Goal: Information Seeking & Learning: Learn about a topic

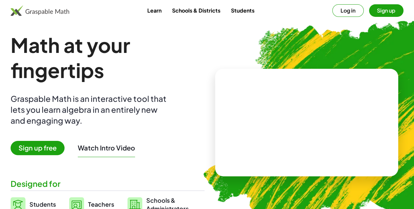
scroll to position [33, 0]
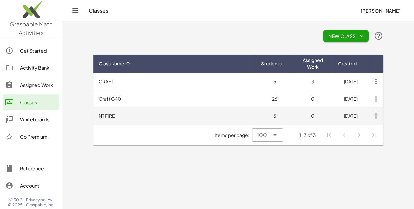
click at [107, 114] on td "NT FIRE" at bounding box center [174, 116] width 162 height 17
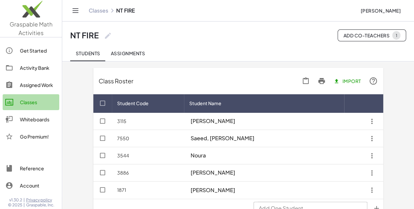
click at [24, 100] on div "Classes" at bounding box center [38, 102] width 37 height 8
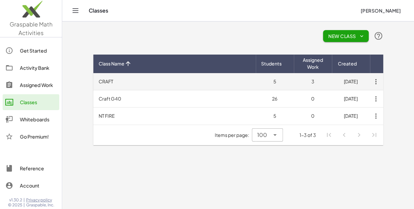
click at [101, 80] on td "CRAFT" at bounding box center [174, 81] width 162 height 17
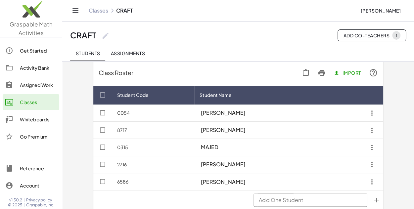
scroll to position [13, 0]
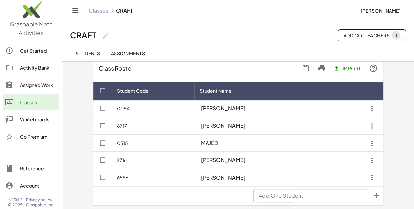
click at [38, 69] on div "Activity Bank" at bounding box center [38, 68] width 37 height 8
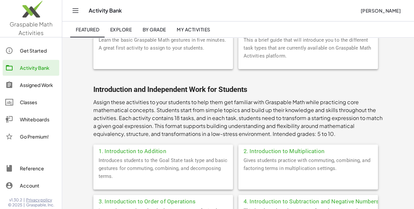
scroll to position [99, 0]
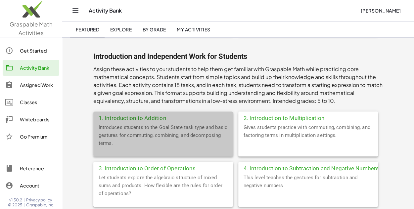
click at [148, 123] on div "Introduces students to the Goal State task type and basic gestures for commutin…" at bounding box center [163, 139] width 140 height 33
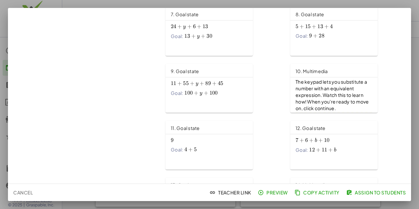
scroll to position [199, 0]
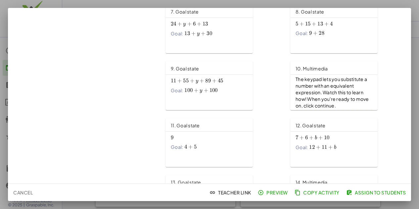
click at [201, 84] on div "11 + 55 + y + 89 + 45 11+55+y+89+45 11 + 55 + y + 89 + 45 Goal: 100 + y + 100 1…" at bounding box center [209, 85] width 77 height 18
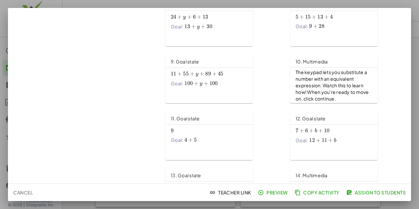
scroll to position [0, 0]
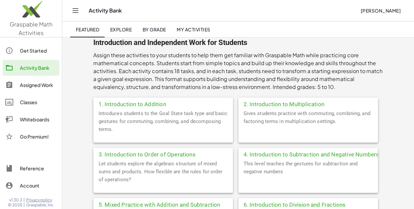
scroll to position [132, 0]
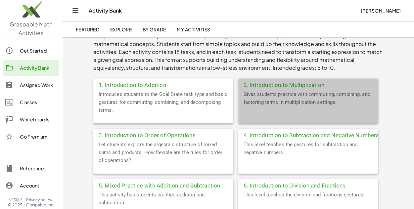
click at [303, 102] on div "Gives students practice with commuting, combining, and factoring terms in multi…" at bounding box center [308, 106] width 140 height 33
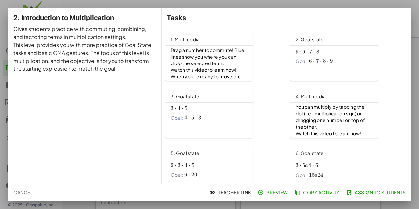
click at [213, 115] on div "Goal: 4 ⋅ 5 ⋅ 3 4\cdot 5\cdot 3 4 ⋅ 5 ⋅ 3" at bounding box center [209, 118] width 77 height 7
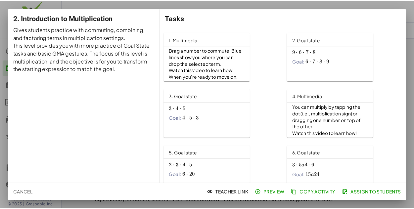
scroll to position [132, 0]
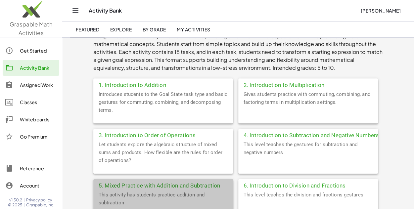
click at [159, 196] on div "This activity has students practice addition and subtraction" at bounding box center [163, 207] width 140 height 33
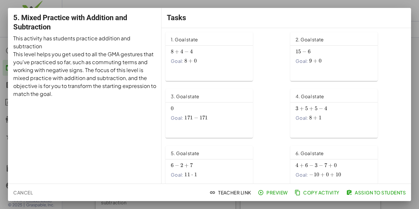
click at [198, 56] on div "8 + 4 − 4 8+4-4 8 + 4 − 4 Goal: 8 + 0 8+0 8 + 0" at bounding box center [209, 56] width 77 height 18
click at [303, 59] on span "Goal:" at bounding box center [302, 61] width 12 height 7
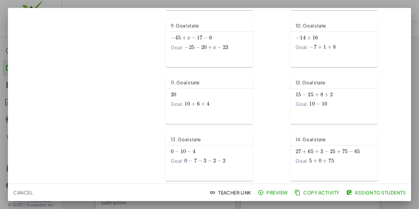
scroll to position [265, 0]
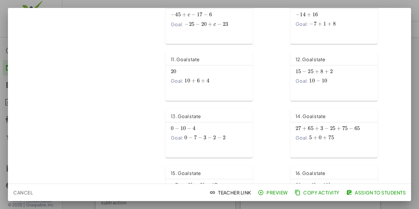
click at [199, 133] on div "0 − 10 − 4 0-10-4 0 − 10 − 4 Goal: 0 − 7 − 3 − 2 − 2 0-7-3-2-2 0 − 7 − 3 − 2 − 2" at bounding box center [209, 133] width 77 height 18
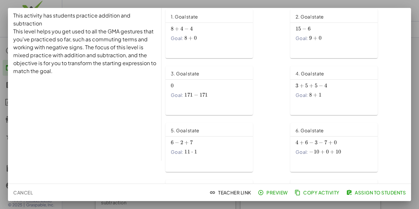
scroll to position [0, 0]
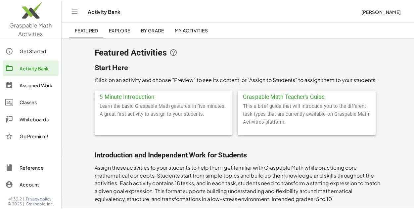
scroll to position [132, 0]
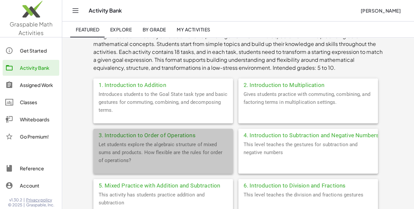
click at [205, 145] on div "Let students explore the algebraic structure of mixed sums and products. How fl…" at bounding box center [163, 157] width 140 height 33
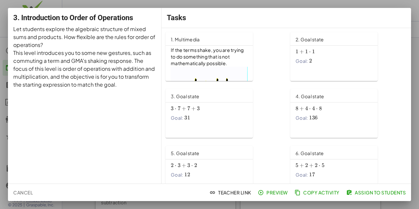
click at [314, 58] on div "Goal: 2 2 2" at bounding box center [334, 61] width 77 height 7
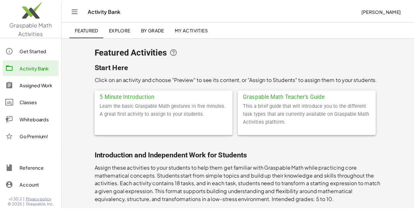
scroll to position [132, 0]
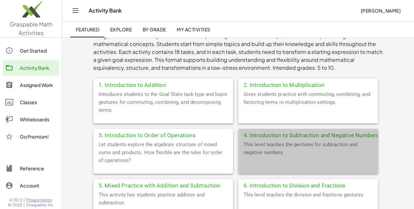
click at [282, 145] on div "This level teaches the gestures for subtraction and negative numbers" at bounding box center [308, 157] width 140 height 33
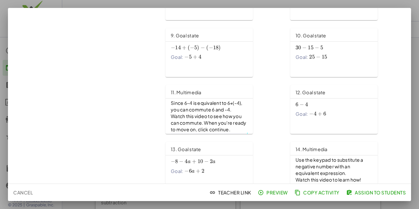
scroll to position [397, 0]
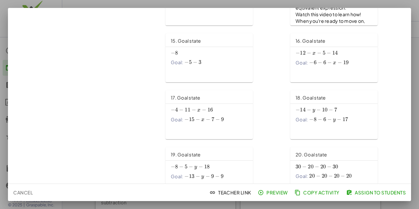
click at [192, 170] on div "− 8 − 5 − y − 18 -8-5-y-18 − 8 − 5 − y − 18 Goal: − 13 − y − 9 − 9 -13-y-9-9 − …" at bounding box center [209, 171] width 77 height 18
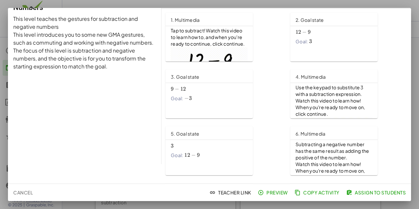
scroll to position [0, 0]
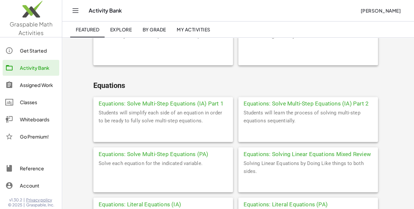
scroll to position [496, 0]
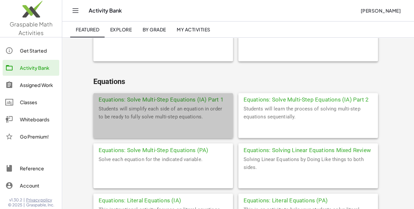
click at [199, 102] on div "Equations: Solve Multi-Step Equations (IA) Part 1" at bounding box center [163, 99] width 140 height 12
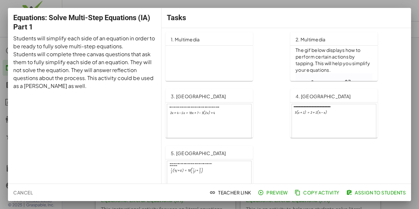
click at [186, 116] on div at bounding box center [209, 128] width 84 height 48
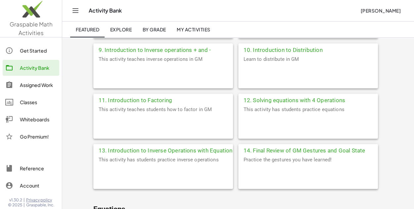
scroll to position [331, 0]
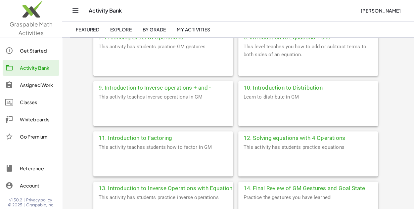
click at [189, 92] on div "9. Introduction to Inverse operations + and -" at bounding box center [163, 87] width 140 height 12
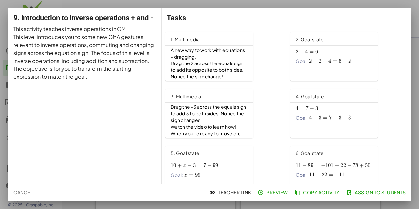
click at [319, 61] on span "2" at bounding box center [320, 61] width 3 height 7
click at [296, 63] on span "Goal:" at bounding box center [302, 61] width 12 height 7
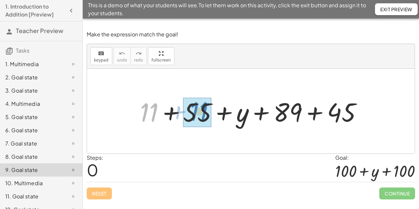
drag, startPoint x: 145, startPoint y: 119, endPoint x: 195, endPoint y: 118, distance: 50.3
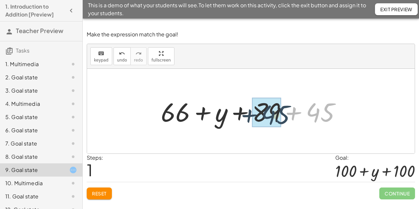
drag, startPoint x: 322, startPoint y: 113, endPoint x: 283, endPoint y: 115, distance: 39.4
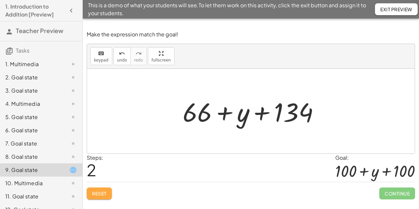
click at [98, 193] on span "Reset" at bounding box center [99, 194] width 15 height 6
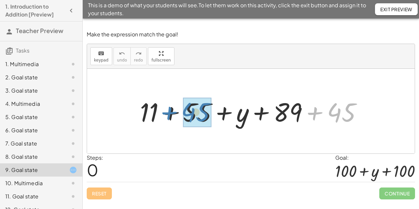
drag, startPoint x: 346, startPoint y: 113, endPoint x: 201, endPoint y: 113, distance: 145.6
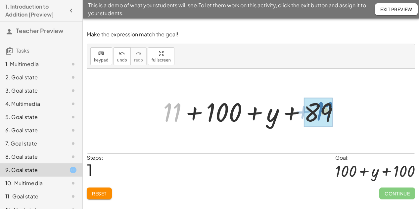
drag, startPoint x: 170, startPoint y: 114, endPoint x: 324, endPoint y: 112, distance: 153.2
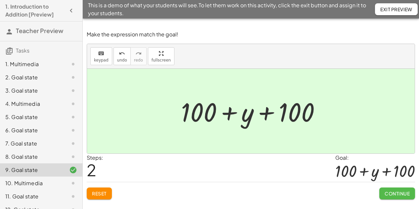
click at [395, 195] on span "Continue" at bounding box center [397, 194] width 25 height 6
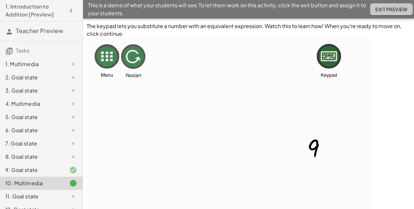
click at [385, 12] on span "Exit Preview" at bounding box center [391, 9] width 32 height 6
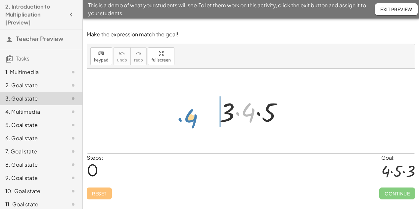
drag, startPoint x: 252, startPoint y: 110, endPoint x: 194, endPoint y: 116, distance: 58.5
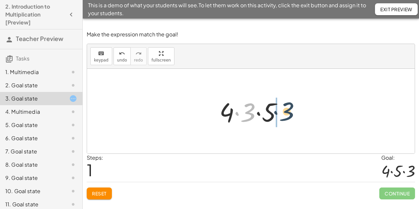
drag, startPoint x: 248, startPoint y: 112, endPoint x: 290, endPoint y: 112, distance: 41.4
click at [290, 111] on div at bounding box center [253, 111] width 75 height 34
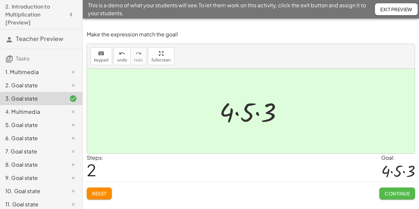
click at [397, 194] on span "Continue" at bounding box center [397, 194] width 25 height 6
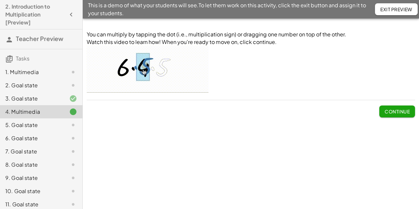
click at [400, 110] on span "Continue" at bounding box center [397, 112] width 25 height 6
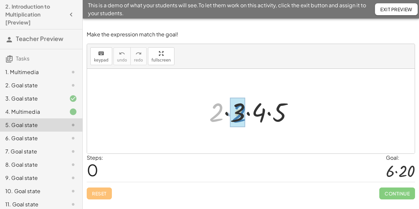
drag, startPoint x: 219, startPoint y: 114, endPoint x: 241, endPoint y: 115, distance: 22.5
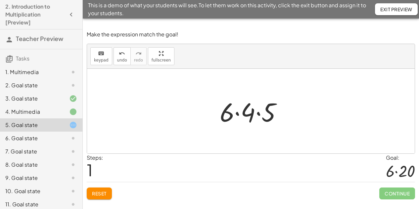
click at [259, 114] on div at bounding box center [253, 111] width 74 height 34
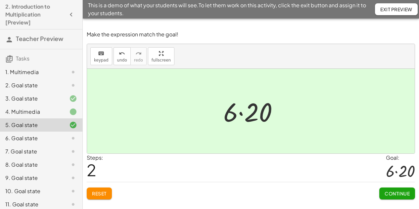
click at [398, 194] on span "Continue" at bounding box center [397, 194] width 25 height 6
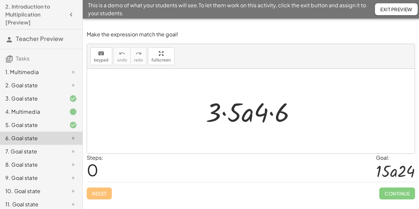
click at [224, 114] on div at bounding box center [254, 111] width 102 height 34
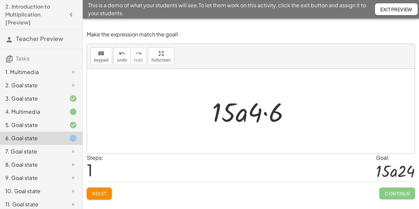
click at [265, 114] on div at bounding box center [254, 111] width 90 height 34
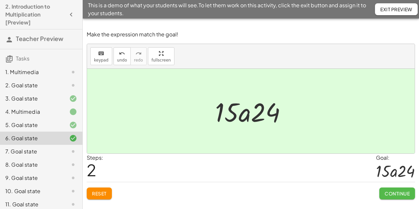
click at [395, 192] on span "Continue" at bounding box center [397, 194] width 25 height 6
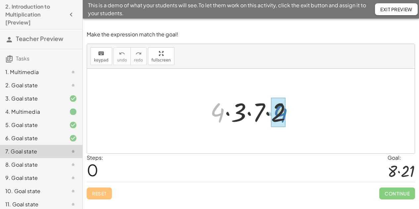
drag, startPoint x: 219, startPoint y: 114, endPoint x: 282, endPoint y: 114, distance: 63.2
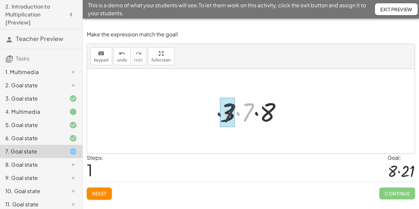
drag, startPoint x: 248, startPoint y: 114, endPoint x: 229, endPoint y: 114, distance: 19.2
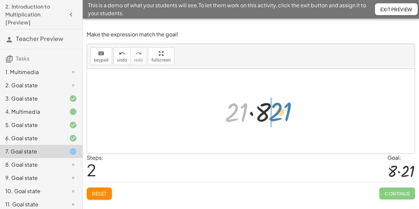
drag, startPoint x: 241, startPoint y: 114, endPoint x: 285, endPoint y: 114, distance: 43.7
click at [285, 114] on div at bounding box center [253, 111] width 64 height 34
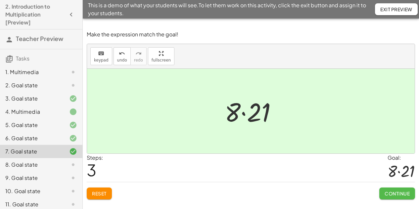
click at [395, 191] on span "Continue" at bounding box center [397, 194] width 25 height 6
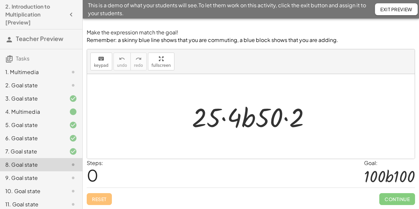
click at [223, 120] on div at bounding box center [254, 117] width 130 height 34
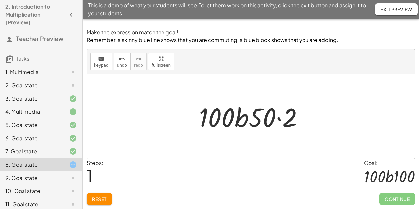
click at [278, 119] on div at bounding box center [254, 117] width 116 height 34
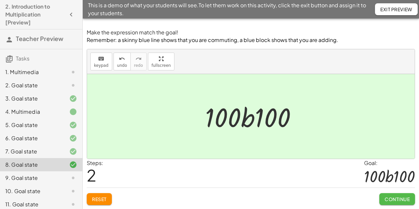
click at [398, 200] on span "Continue" at bounding box center [397, 199] width 25 height 6
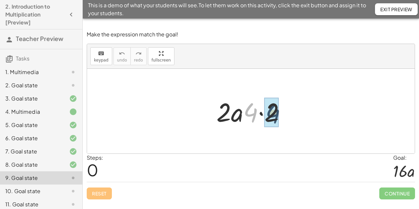
drag, startPoint x: 253, startPoint y: 112, endPoint x: 265, endPoint y: 112, distance: 12.6
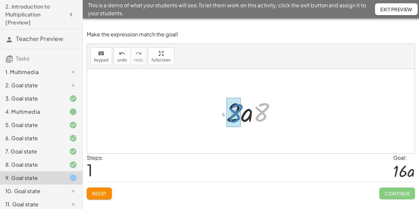
drag, startPoint x: 261, startPoint y: 110, endPoint x: 235, endPoint y: 112, distance: 26.5
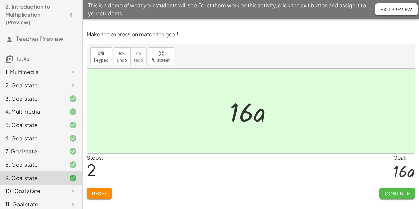
click at [389, 195] on span "Continue" at bounding box center [397, 194] width 25 height 6
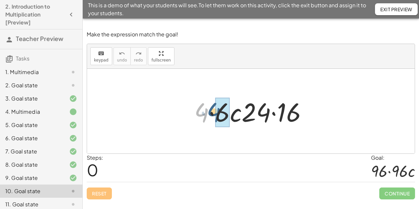
drag, startPoint x: 202, startPoint y: 115, endPoint x: 214, endPoint y: 115, distance: 12.2
click at [214, 115] on div at bounding box center [253, 111] width 125 height 34
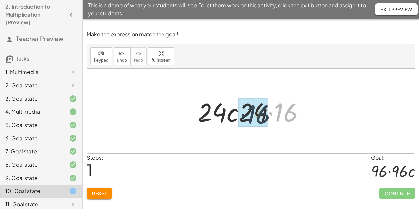
drag, startPoint x: 285, startPoint y: 114, endPoint x: 267, endPoint y: 116, distance: 17.6
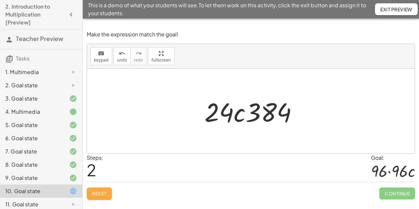
click at [106, 191] on span "Reset" at bounding box center [99, 194] width 15 height 6
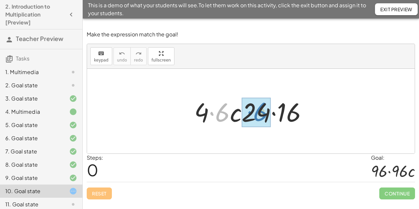
drag, startPoint x: 224, startPoint y: 117, endPoint x: 260, endPoint y: 117, distance: 36.4
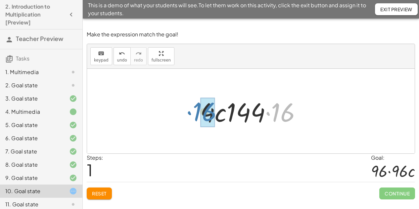
drag, startPoint x: 281, startPoint y: 115, endPoint x: 203, endPoint y: 115, distance: 78.8
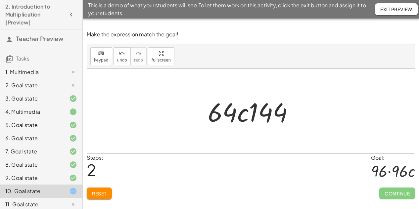
click at [101, 192] on span "Reset" at bounding box center [99, 194] width 15 height 6
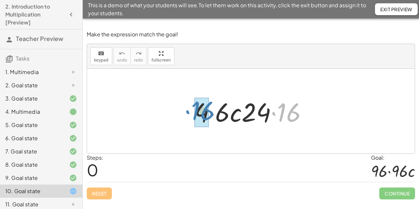
drag, startPoint x: 293, startPoint y: 113, endPoint x: 207, endPoint y: 112, distance: 85.7
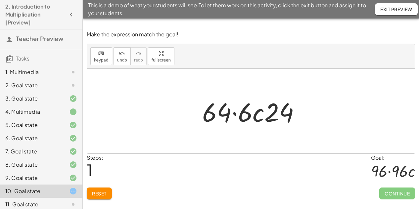
click at [95, 191] on span "Reset" at bounding box center [99, 194] width 15 height 6
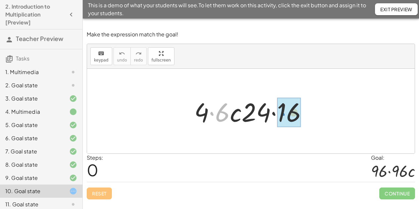
drag, startPoint x: 220, startPoint y: 117, endPoint x: 292, endPoint y: 117, distance: 71.1
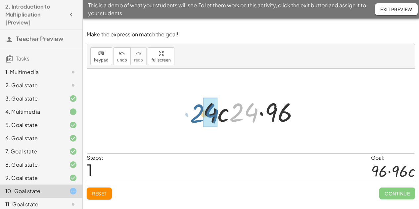
drag, startPoint x: 246, startPoint y: 118, endPoint x: 207, endPoint y: 119, distance: 39.4
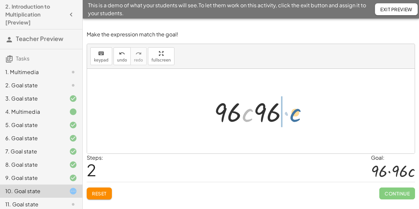
drag, startPoint x: 244, startPoint y: 117, endPoint x: 292, endPoint y: 117, distance: 47.7
click at [292, 117] on div at bounding box center [253, 111] width 85 height 34
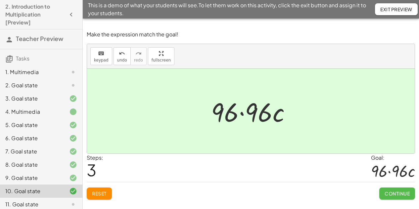
click at [396, 194] on span "Continue" at bounding box center [397, 194] width 25 height 6
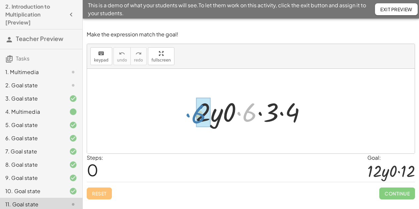
drag, startPoint x: 253, startPoint y: 113, endPoint x: 204, endPoint y: 114, distance: 48.7
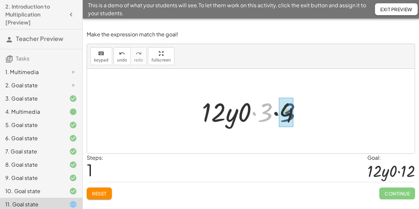
drag, startPoint x: 264, startPoint y: 116, endPoint x: 287, endPoint y: 116, distance: 22.5
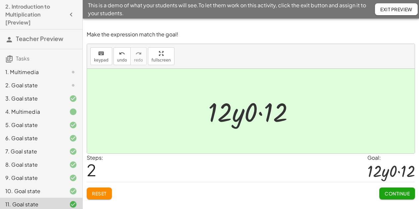
click at [393, 193] on span "Continue" at bounding box center [397, 194] width 25 height 6
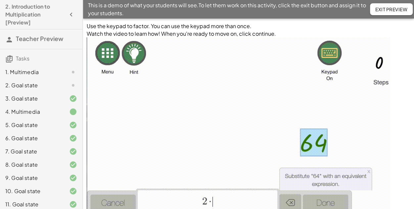
click at [219, 202] on img at bounding box center [238, 153] width 303 height 232
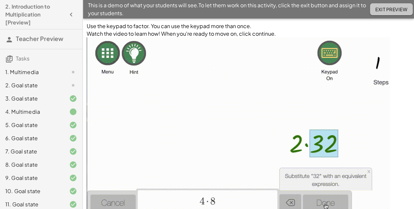
click at [389, 10] on span "Exit Preview" at bounding box center [391, 9] width 32 height 6
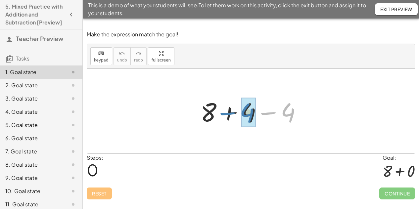
drag, startPoint x: 288, startPoint y: 113, endPoint x: 248, endPoint y: 113, distance: 40.7
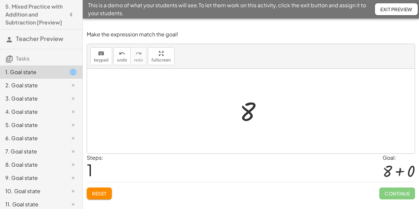
click at [101, 194] on span "Reset" at bounding box center [99, 194] width 15 height 6
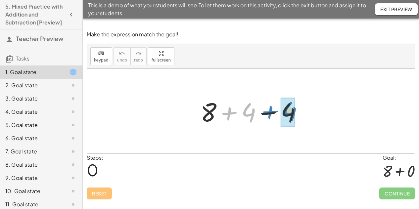
drag, startPoint x: 228, startPoint y: 115, endPoint x: 269, endPoint y: 114, distance: 41.1
click at [269, 114] on div at bounding box center [253, 111] width 113 height 34
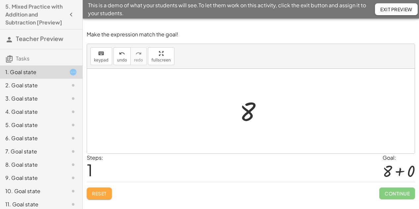
click at [102, 192] on span "Reset" at bounding box center [99, 194] width 15 height 6
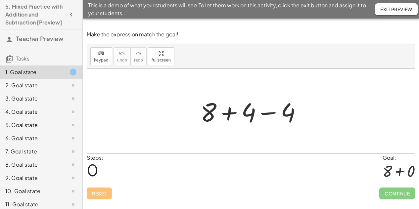
click at [267, 115] on div at bounding box center [253, 111] width 113 height 34
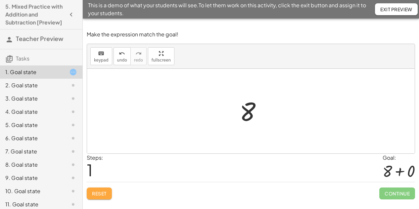
click at [92, 194] on button "Reset" at bounding box center [99, 194] width 25 height 12
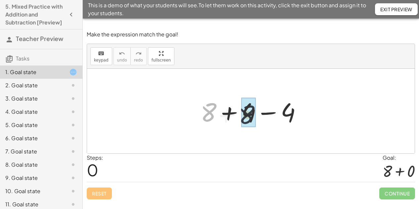
drag, startPoint x: 207, startPoint y: 110, endPoint x: 240, endPoint y: 112, distance: 33.2
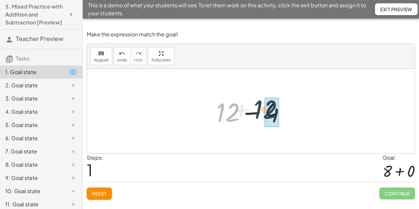
drag, startPoint x: 223, startPoint y: 115, endPoint x: 264, endPoint y: 112, distance: 40.8
click at [264, 112] on div at bounding box center [253, 111] width 81 height 34
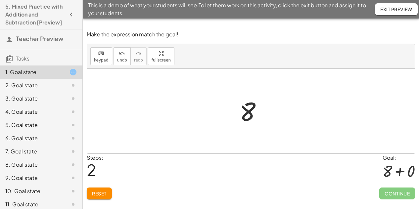
click at [101, 192] on span "Reset" at bounding box center [99, 194] width 15 height 6
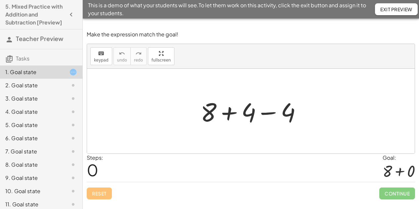
click at [391, 9] on span "Exit Preview" at bounding box center [396, 9] width 32 height 6
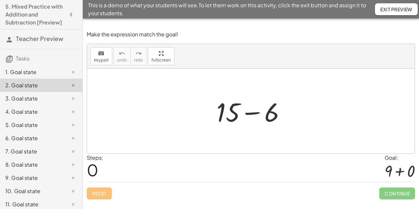
click at [228, 114] on div at bounding box center [253, 111] width 81 height 34
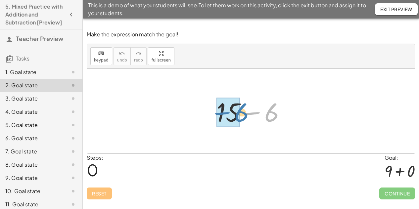
drag, startPoint x: 270, startPoint y: 114, endPoint x: 240, endPoint y: 114, distance: 30.1
click at [240, 114] on div at bounding box center [253, 111] width 81 height 34
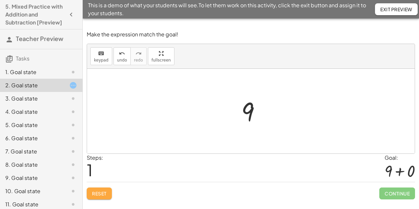
click at [97, 191] on span "Reset" at bounding box center [99, 194] width 15 height 6
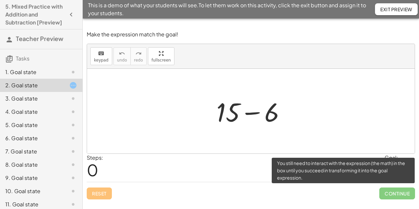
click at [399, 193] on span "Continue" at bounding box center [397, 194] width 36 height 12
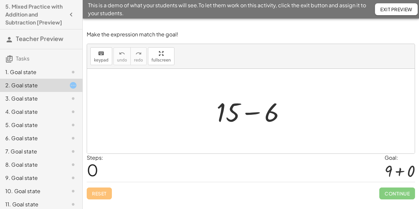
click at [395, 9] on span "Exit Preview" at bounding box center [396, 9] width 32 height 6
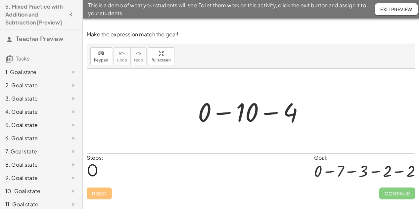
click at [249, 115] on div at bounding box center [254, 111] width 118 height 34
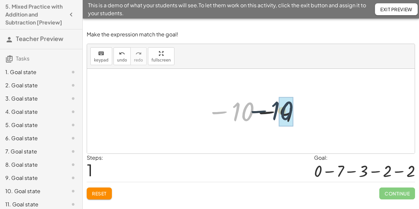
drag, startPoint x: 249, startPoint y: 115, endPoint x: 284, endPoint y: 115, distance: 34.8
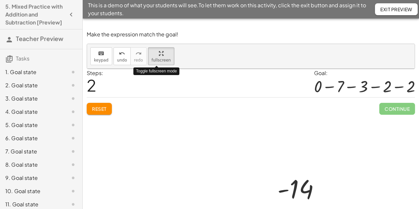
drag, startPoint x: 158, startPoint y: 54, endPoint x: 160, endPoint y: 94, distance: 40.1
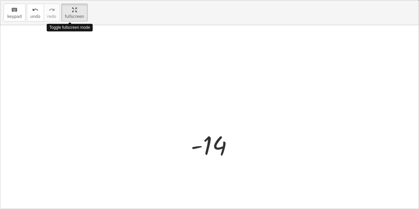
click at [160, 94] on div "keyboard keypad undo undo redo redo fullscreen Toggle fullscreen mode + 0 − 10 …" at bounding box center [209, 104] width 418 height 208
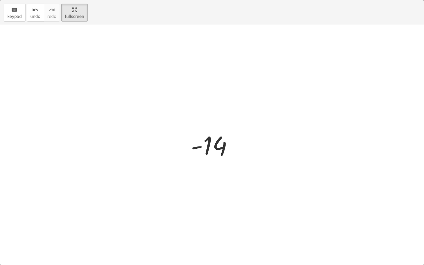
click at [215, 143] on div at bounding box center [214, 145] width 54 height 33
click at [17, 15] on span "keypad" at bounding box center [14, 16] width 15 height 5
click at [33, 12] on icon "undo" at bounding box center [35, 10] width 6 height 8
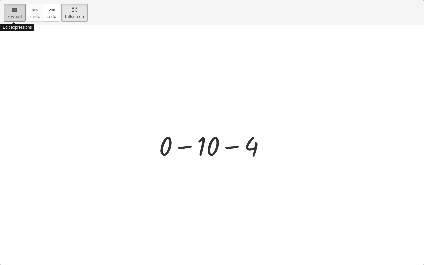
click at [12, 13] on icon "keyboard" at bounding box center [14, 10] width 6 height 8
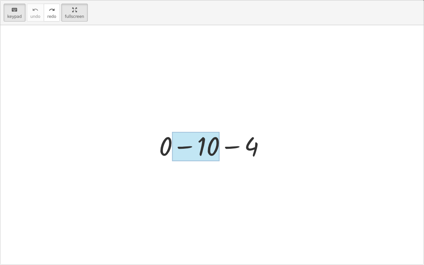
click at [208, 155] on div at bounding box center [195, 146] width 47 height 29
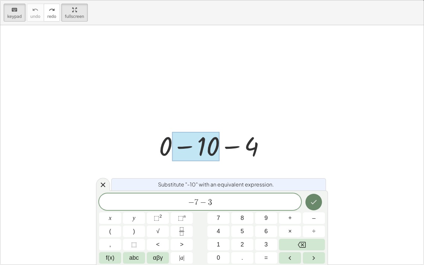
click at [311, 203] on icon "Done" at bounding box center [314, 202] width 6 height 4
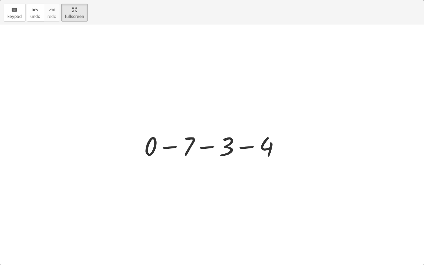
drag, startPoint x: 72, startPoint y: 12, endPoint x: 69, endPoint y: -28, distance: 40.1
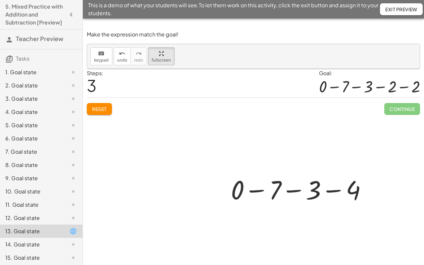
click at [69, 0] on html "5. Mixed Practice with Addition and Subtraction [Preview] Teacher Preview Tasks…" at bounding box center [212, 132] width 424 height 265
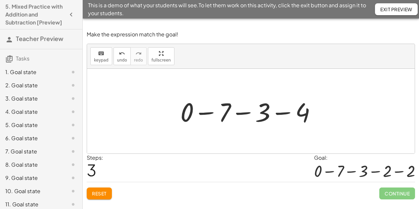
click at [300, 110] on div at bounding box center [251, 111] width 148 height 34
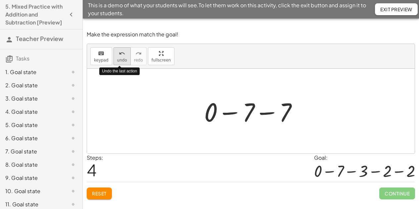
click at [117, 59] on span "undo" at bounding box center [122, 60] width 10 height 5
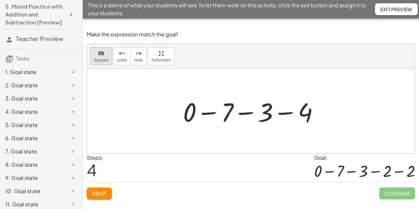
click at [103, 59] on span "keypad" at bounding box center [101, 60] width 15 height 5
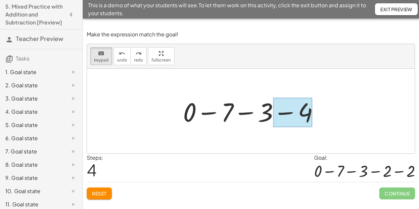
click at [293, 107] on div at bounding box center [292, 112] width 39 height 29
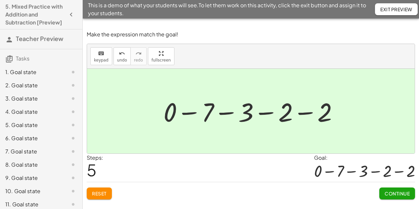
click at [395, 195] on span "Continue" at bounding box center [397, 194] width 25 height 6
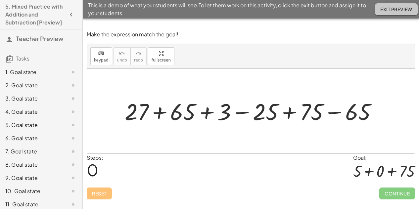
click at [398, 11] on span "Exit Preview" at bounding box center [396, 9] width 32 height 6
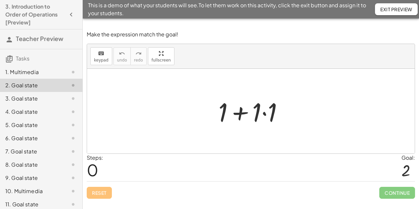
click at [265, 114] on div at bounding box center [253, 111] width 77 height 34
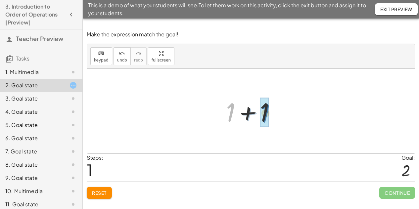
drag, startPoint x: 230, startPoint y: 115, endPoint x: 266, endPoint y: 116, distance: 36.1
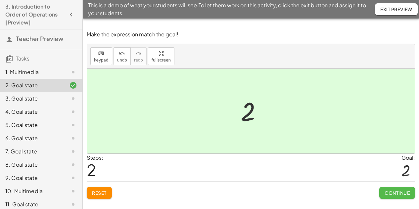
click at [402, 194] on span "Continue" at bounding box center [397, 193] width 25 height 6
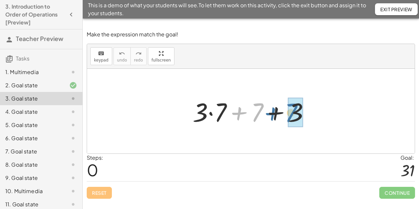
drag, startPoint x: 258, startPoint y: 112, endPoint x: 293, endPoint y: 113, distance: 35.4
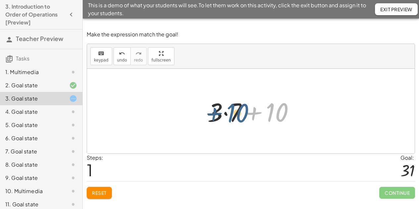
drag, startPoint x: 273, startPoint y: 114, endPoint x: 233, endPoint y: 114, distance: 40.0
click at [233, 114] on div at bounding box center [253, 111] width 99 height 34
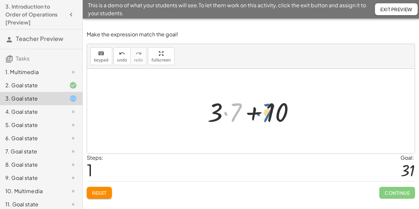
drag, startPoint x: 234, startPoint y: 114, endPoint x: 265, endPoint y: 114, distance: 31.8
click at [265, 114] on div at bounding box center [253, 111] width 99 height 34
click at [224, 113] on div at bounding box center [253, 111] width 99 height 34
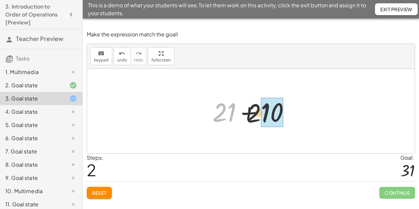
drag, startPoint x: 228, startPoint y: 112, endPoint x: 280, endPoint y: 113, distance: 52.0
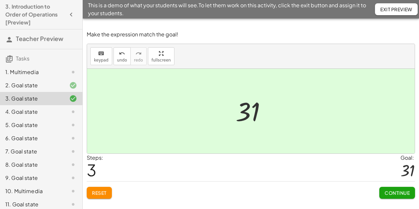
click at [398, 190] on span "Continue" at bounding box center [397, 193] width 25 height 6
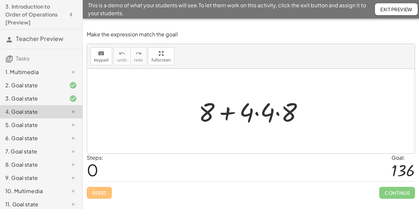
click at [256, 114] on div at bounding box center [253, 111] width 116 height 34
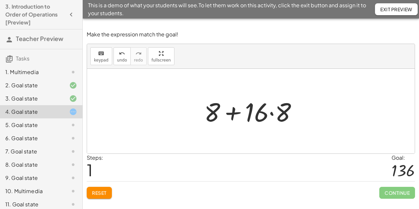
click at [273, 114] on div at bounding box center [253, 111] width 105 height 34
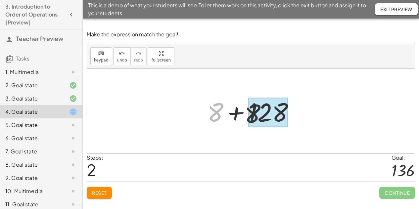
drag, startPoint x: 215, startPoint y: 114, endPoint x: 268, endPoint y: 116, distance: 52.7
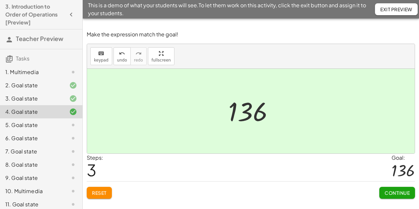
click at [402, 190] on span "Continue" at bounding box center [397, 193] width 25 height 6
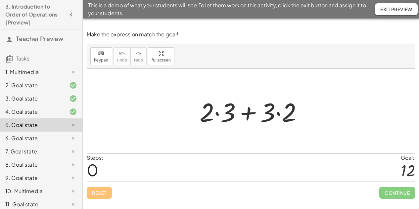
click at [397, 8] on span "Exit Preview" at bounding box center [396, 9] width 32 height 6
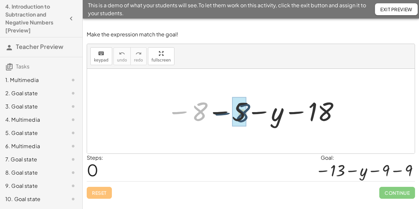
drag, startPoint x: 199, startPoint y: 117, endPoint x: 242, endPoint y: 118, distance: 43.4
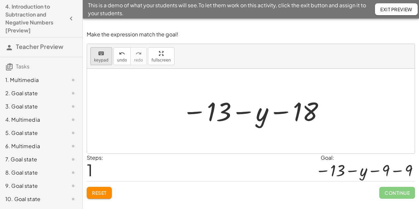
click at [102, 58] on span "keypad" at bounding box center [101, 60] width 15 height 5
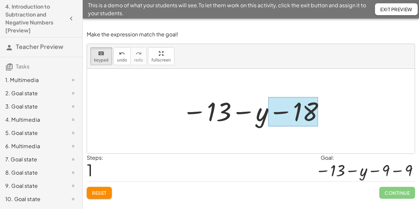
click at [307, 109] on div at bounding box center [293, 111] width 50 height 29
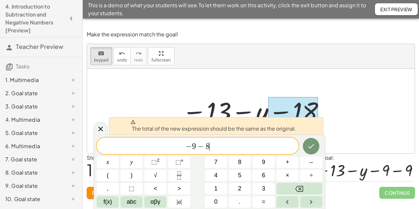
click at [221, 147] on span "− 9 − 8 ​" at bounding box center [198, 146] width 202 height 9
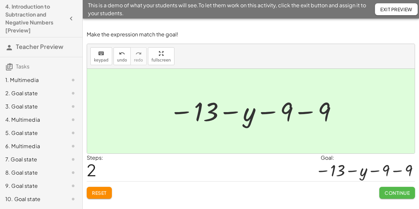
click at [394, 193] on span "Continue" at bounding box center [397, 193] width 25 height 6
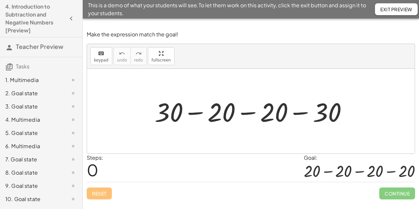
click at [169, 115] on div at bounding box center [253, 111] width 205 height 34
click at [107, 59] on button "keyboard keypad" at bounding box center [101, 56] width 22 height 18
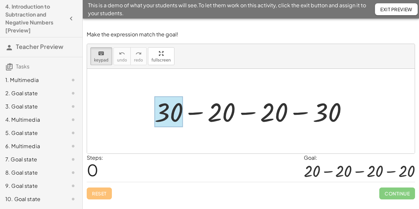
click at [169, 113] on div at bounding box center [169, 112] width 28 height 31
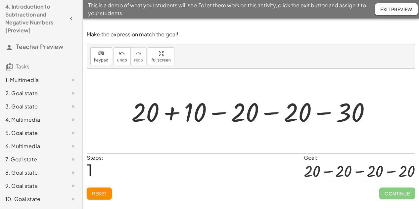
click at [351, 117] on div at bounding box center [253, 111] width 251 height 34
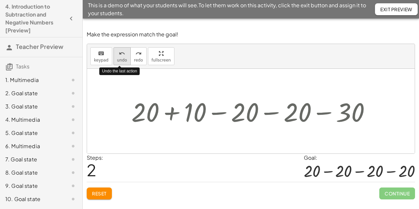
click at [120, 58] on span "undo" at bounding box center [122, 60] width 10 height 5
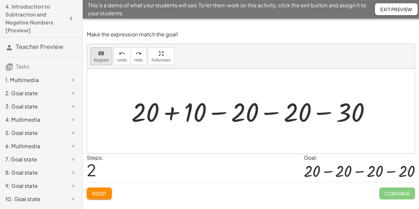
click at [103, 56] on div "keyboard" at bounding box center [101, 53] width 15 height 8
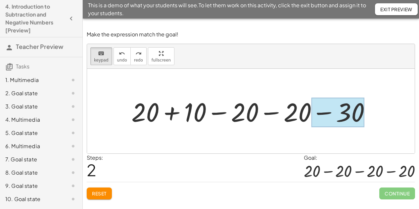
click at [345, 112] on div at bounding box center [337, 112] width 53 height 29
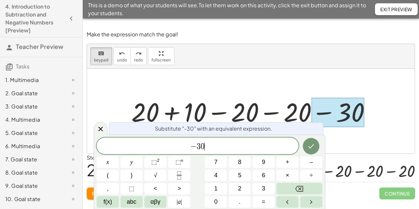
click at [215, 145] on span "− 3 0 ​" at bounding box center [198, 146] width 202 height 9
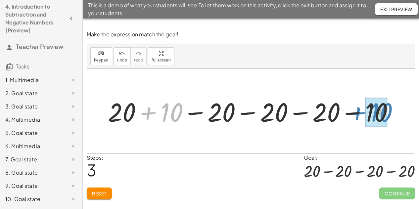
drag, startPoint x: 164, startPoint y: 108, endPoint x: 373, endPoint y: 107, distance: 209.1
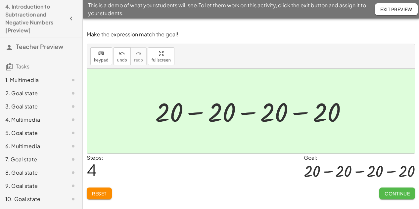
click at [399, 192] on span "Continue" at bounding box center [397, 194] width 25 height 6
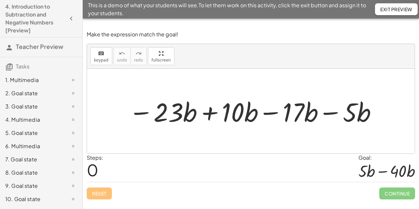
click at [397, 12] on span "Exit Preview" at bounding box center [396, 9] width 32 height 6
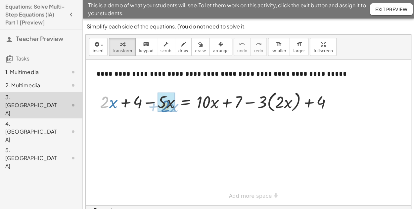
drag, startPoint x: 109, startPoint y: 105, endPoint x: 169, endPoint y: 108, distance: 61.0
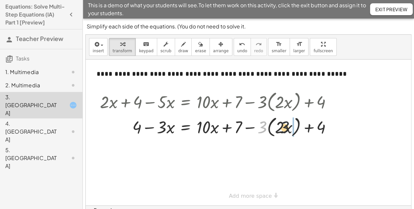
drag, startPoint x: 263, startPoint y: 129, endPoint x: 287, endPoint y: 129, distance: 23.8
click at [287, 129] on div at bounding box center [219, 126] width 244 height 25
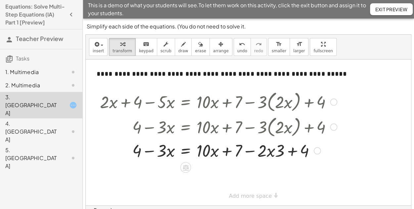
click at [279, 154] on div at bounding box center [219, 150] width 244 height 23
drag, startPoint x: 279, startPoint y: 154, endPoint x: 265, endPoint y: 158, distance: 13.8
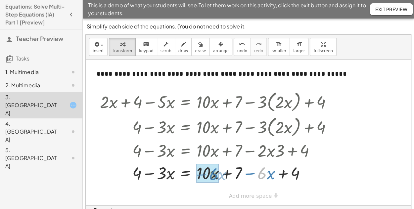
drag, startPoint x: 264, startPoint y: 174, endPoint x: 216, endPoint y: 175, distance: 48.7
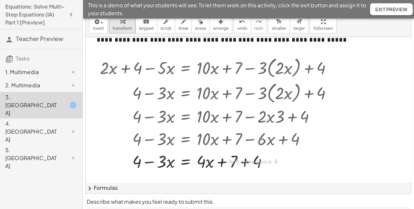
scroll to position [33, 0]
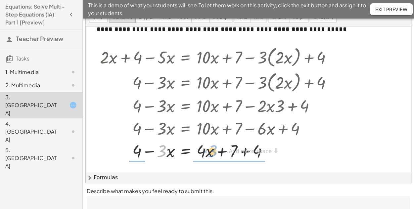
drag, startPoint x: 160, startPoint y: 151, endPoint x: 210, endPoint y: 151, distance: 51.0
click at [210, 151] on div at bounding box center [219, 150] width 244 height 23
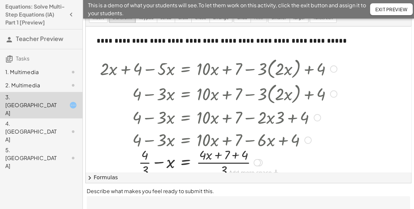
scroll to position [17, 0]
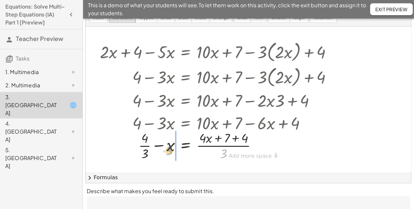
drag, startPoint x: 223, startPoint y: 153, endPoint x: 168, endPoint y: 150, distance: 54.7
click at [168, 150] on div at bounding box center [219, 145] width 244 height 33
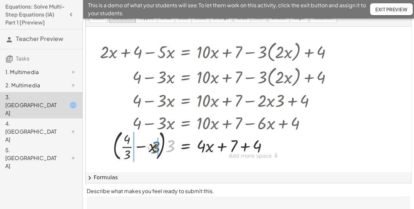
drag, startPoint x: 173, startPoint y: 149, endPoint x: 158, endPoint y: 151, distance: 14.6
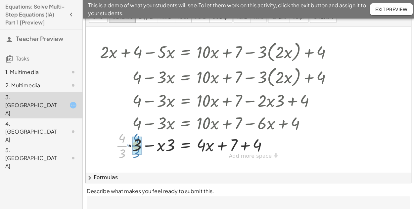
drag, startPoint x: 119, startPoint y: 146, endPoint x: 134, endPoint y: 146, distance: 14.9
drag, startPoint x: 135, startPoint y: 138, endPoint x: 132, endPoint y: 151, distance: 13.6
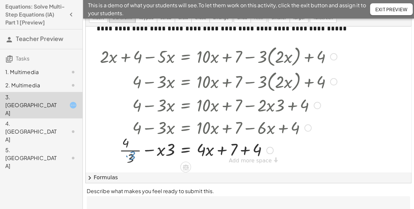
scroll to position [12, 0]
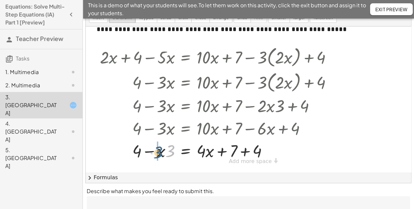
drag, startPoint x: 172, startPoint y: 152, endPoint x: 160, endPoint y: 153, distance: 12.3
click at [160, 153] on div at bounding box center [219, 150] width 244 height 23
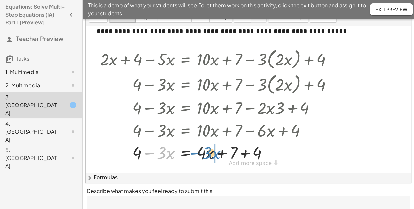
drag, startPoint x: 149, startPoint y: 152, endPoint x: 195, endPoint y: 152, distance: 45.7
click at [195, 152] on div at bounding box center [219, 152] width 244 height 23
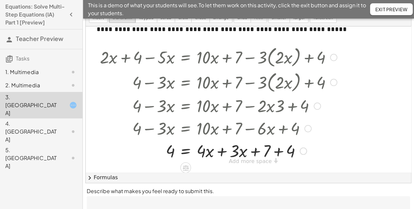
click at [220, 151] on div at bounding box center [219, 150] width 244 height 23
click at [244, 152] on div at bounding box center [219, 150] width 244 height 23
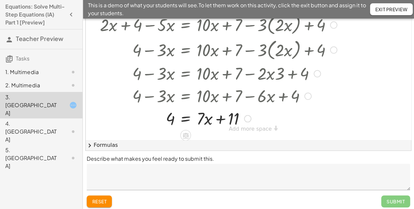
scroll to position [69, 0]
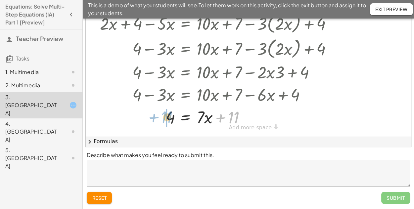
drag, startPoint x: 220, startPoint y: 115, endPoint x: 153, endPoint y: 115, distance: 66.8
click at [153, 115] on div at bounding box center [219, 117] width 244 height 23
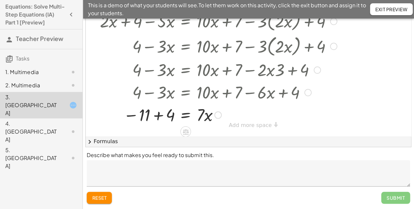
click at [158, 116] on div at bounding box center [219, 114] width 244 height 23
click at [198, 118] on div at bounding box center [219, 114] width 244 height 23
drag, startPoint x: 198, startPoint y: 118, endPoint x: 158, endPoint y: 123, distance: 40.3
click at [158, 123] on div at bounding box center [219, 114] width 244 height 23
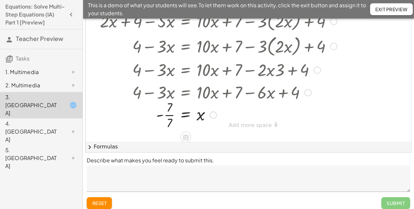
scroll to position [69, 0]
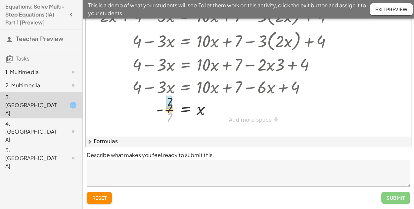
drag, startPoint x: 169, startPoint y: 115, endPoint x: 169, endPoint y: 104, distance: 10.3
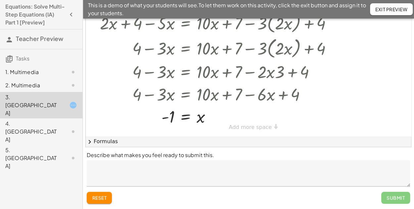
scroll to position [9, 0]
click at [394, 198] on div "Submit" at bounding box center [395, 198] width 29 height 12
click at [399, 196] on div "Submit" at bounding box center [395, 198] width 29 height 12
click at [390, 9] on span "Exit Preview" at bounding box center [391, 9] width 32 height 6
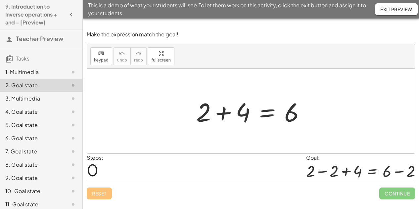
click at [222, 115] on div at bounding box center [253, 111] width 121 height 34
click at [99, 58] on span "keypad" at bounding box center [101, 60] width 15 height 5
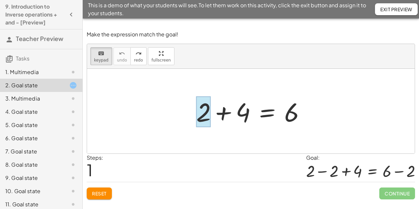
click at [203, 115] on div at bounding box center [203, 112] width 15 height 31
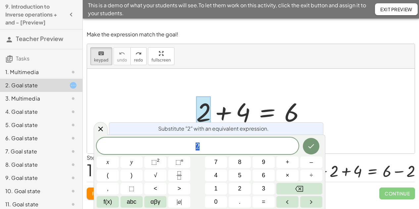
click at [204, 147] on span "2" at bounding box center [198, 146] width 202 height 9
click at [311, 144] on icon "Done" at bounding box center [311, 146] width 8 height 8
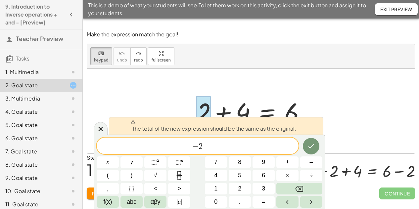
click at [295, 112] on div at bounding box center [253, 111] width 121 height 34
click at [389, 10] on span "Exit Preview" at bounding box center [396, 9] width 32 height 6
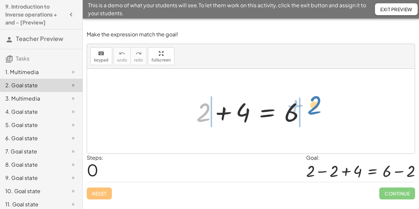
drag, startPoint x: 205, startPoint y: 112, endPoint x: 316, endPoint y: 105, distance: 111.1
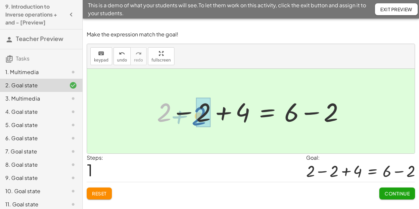
drag, startPoint x: 164, startPoint y: 112, endPoint x: 200, endPoint y: 115, distance: 35.9
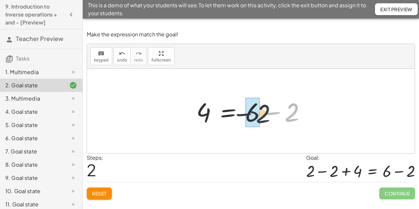
drag, startPoint x: 289, startPoint y: 117, endPoint x: 251, endPoint y: 118, distance: 38.4
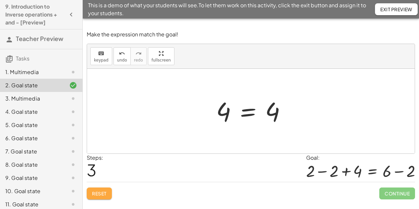
click at [103, 193] on span "Reset" at bounding box center [99, 194] width 15 height 6
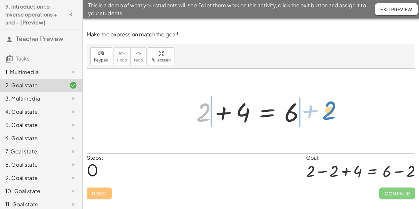
drag, startPoint x: 203, startPoint y: 116, endPoint x: 328, endPoint y: 114, distance: 125.8
click at [328, 114] on div "+ 2 + 2 + 4 = 6" at bounding box center [251, 111] width 328 height 85
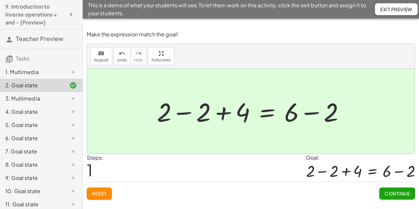
click at [401, 191] on span "Continue" at bounding box center [397, 194] width 25 height 6
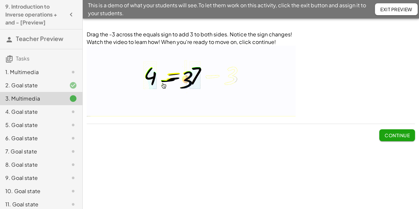
click at [402, 132] on span "Continue" at bounding box center [397, 135] width 25 height 6
